Goal: Task Accomplishment & Management: Manage account settings

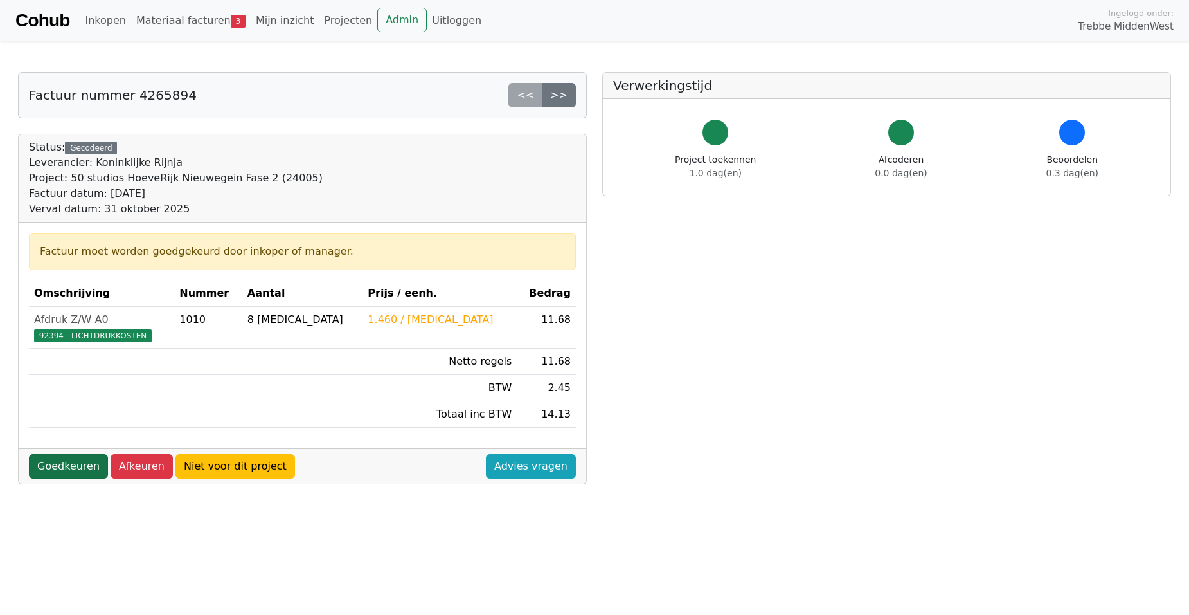
click at [44, 467] on link "Goedkeuren" at bounding box center [68, 466] width 79 height 24
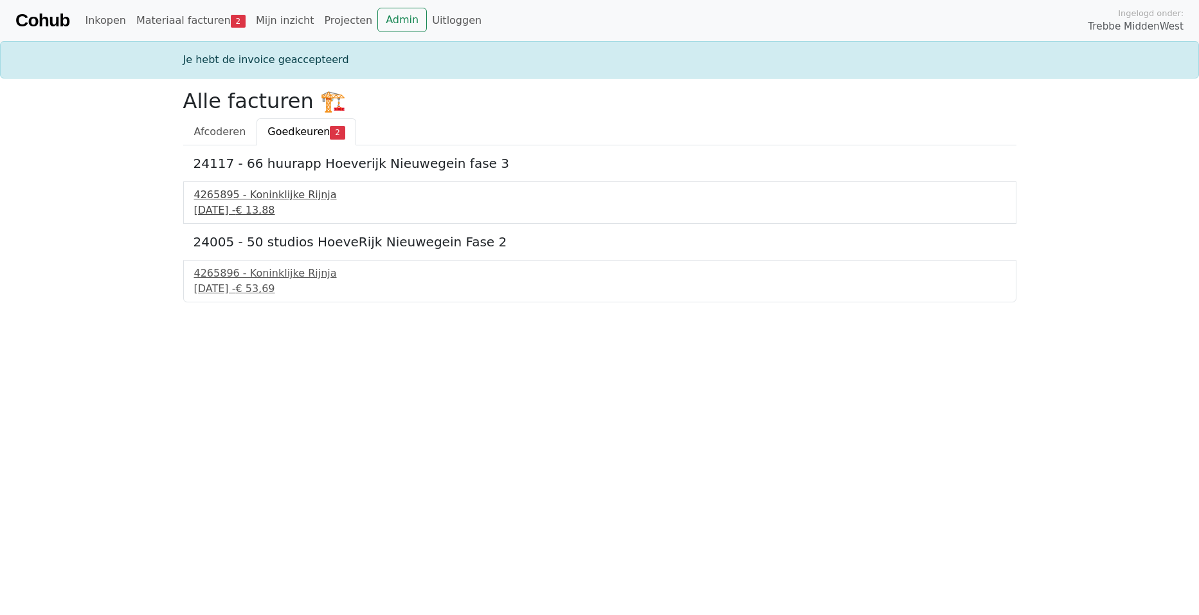
click at [256, 193] on div "4265895 - Koninklijke Rijnja" at bounding box center [599, 194] width 811 height 15
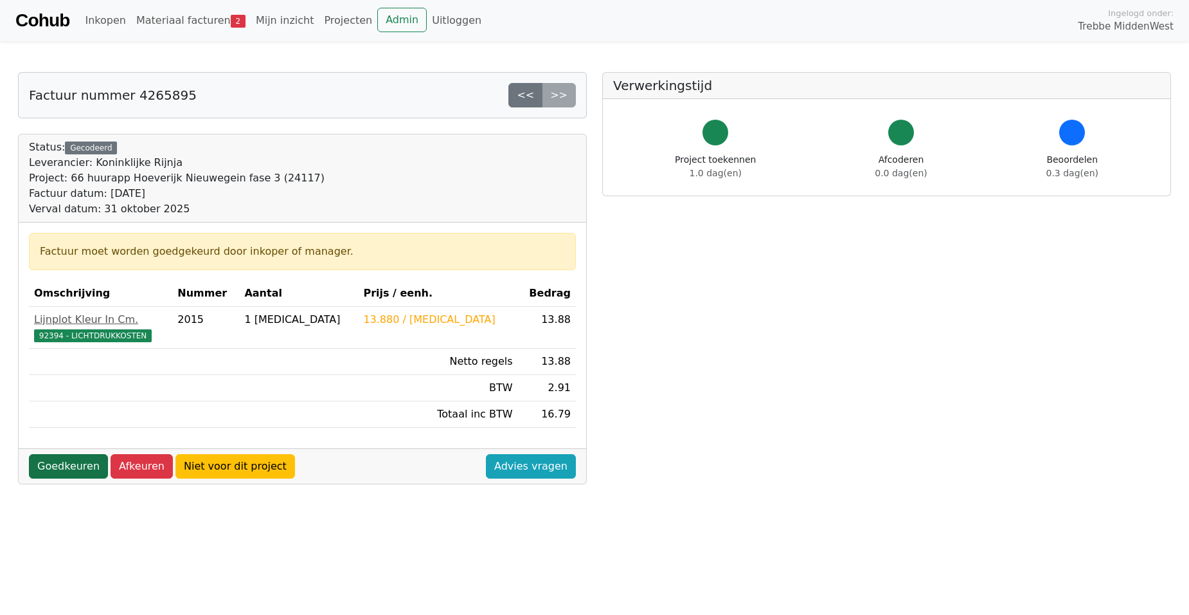
click at [46, 469] on link "Goedkeuren" at bounding box center [68, 466] width 79 height 24
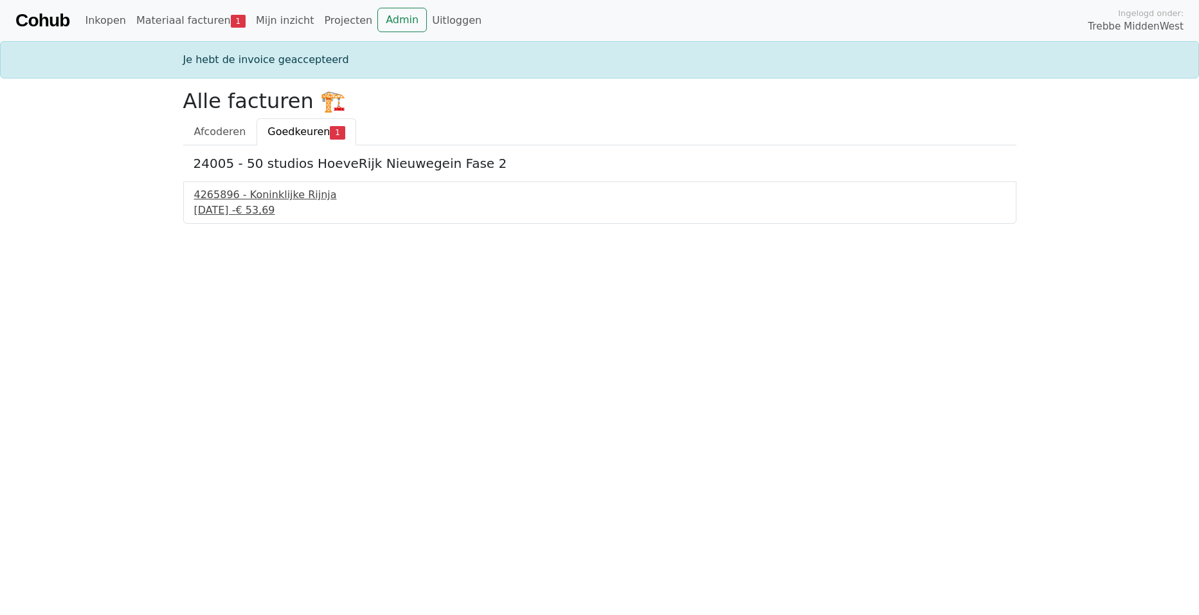
click at [262, 206] on div "[DATE] - € 53,69" at bounding box center [599, 209] width 811 height 15
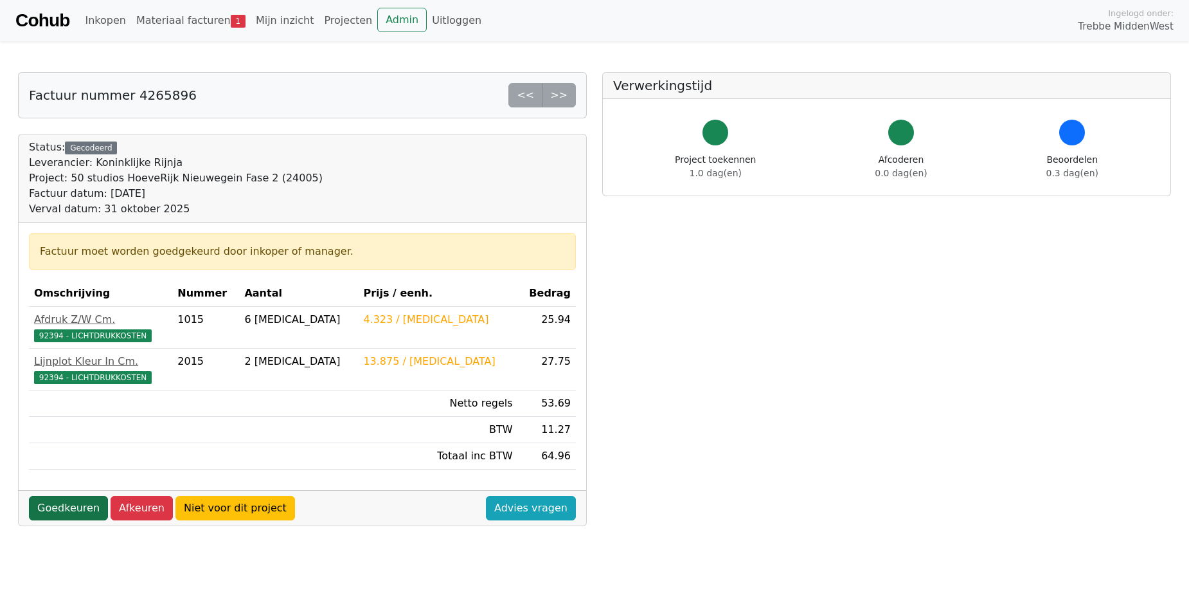
click at [64, 503] on link "Goedkeuren" at bounding box center [68, 508] width 79 height 24
